Goal: Task Accomplishment & Management: Complete application form

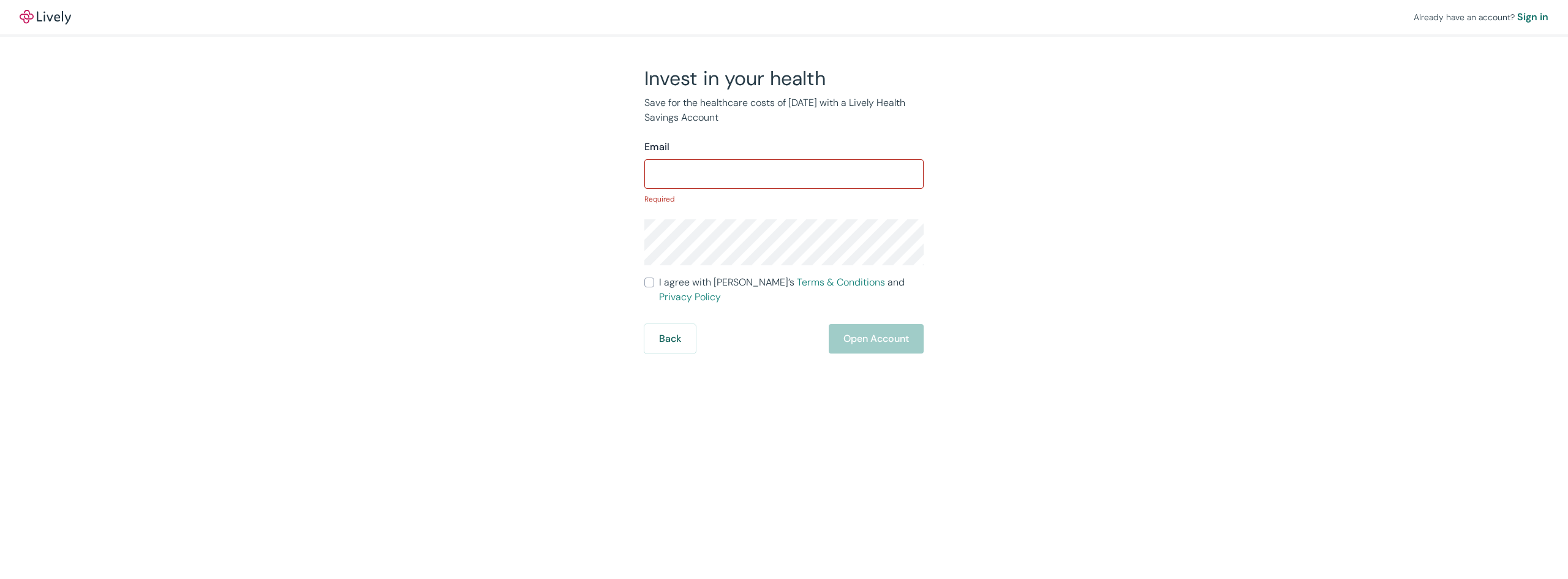
click at [705, 190] on form "Email ​ Required I agree with Lively’s Terms & Conditions and Privacy Policy Ba…" at bounding box center [784, 247] width 279 height 214
click at [684, 162] on input "Email" at bounding box center [784, 174] width 279 height 24
type input "[EMAIL_ADDRESS][DOMAIN_NAME]"
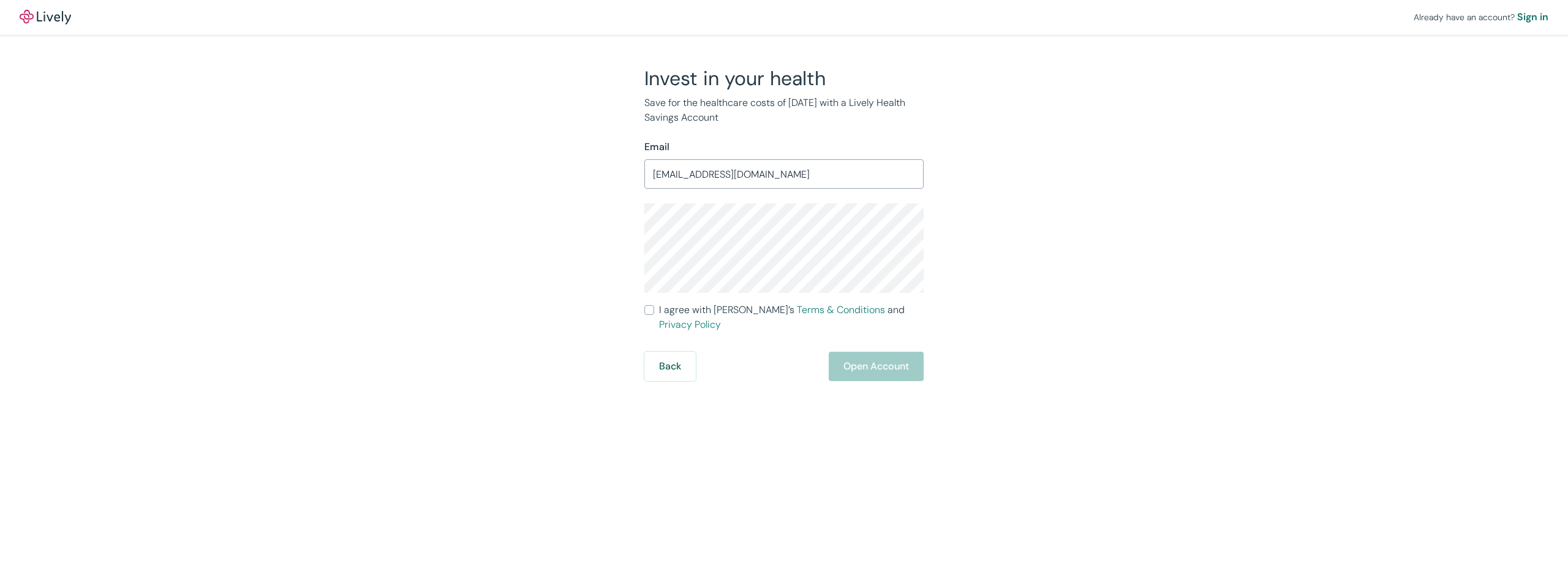
click at [1023, 244] on div "Invest in your health Save for the healthcare costs of [DATE] with a Lively Hea…" at bounding box center [777, 223] width 588 height 315
click at [651, 312] on input "I agree with Lively’s Terms & Conditions and Privacy Policy" at bounding box center [649, 310] width 10 height 10
checkbox input "true"
click at [854, 352] on button "Open Account" at bounding box center [876, 366] width 95 height 29
